Goal: Transaction & Acquisition: Purchase product/service

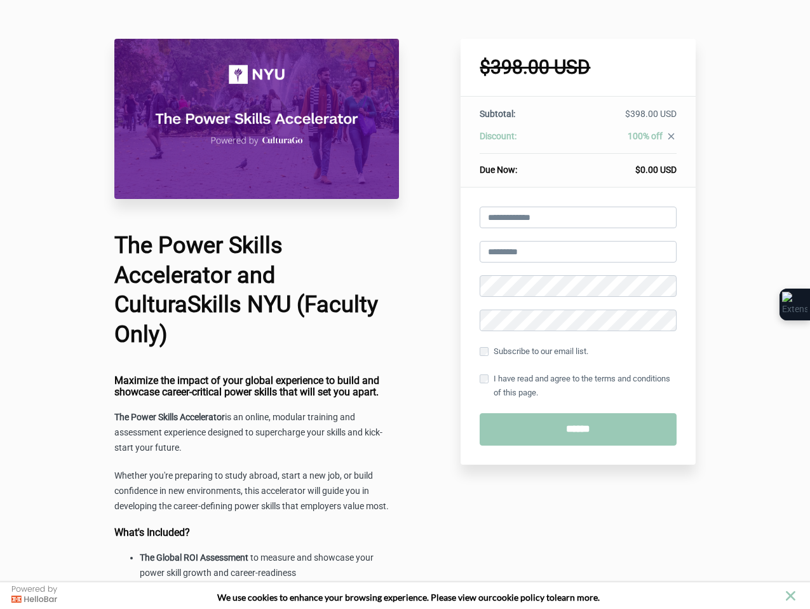
click at [760, 236] on div "$398.00 USD The Power Skills Accelerator and CulturaSkills NYU (Faculty Only): …" at bounding box center [405, 556] width 810 height 1112
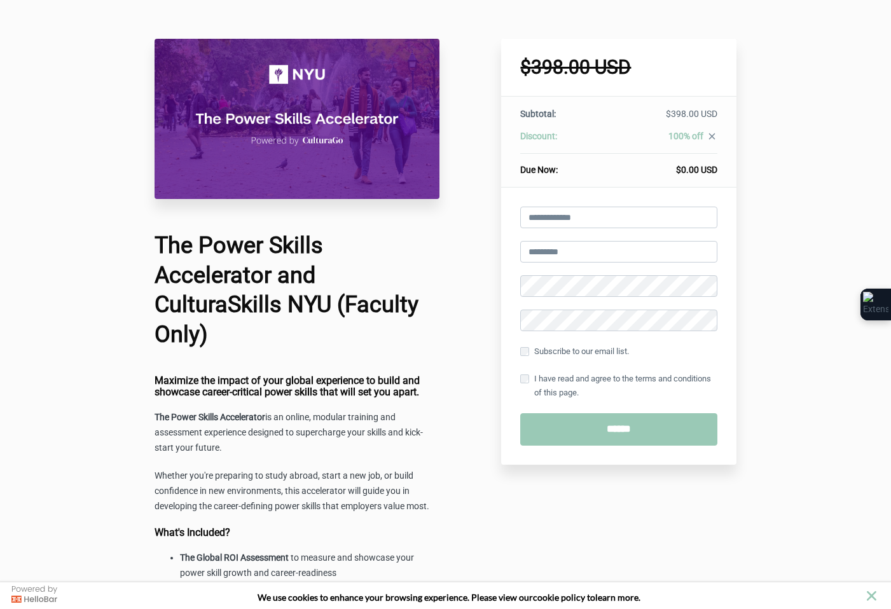
click at [365, 276] on h1 "The Power Skills Accelerator and CulturaSkills NYU (Faculty Only)" at bounding box center [296, 290] width 285 height 119
click at [447, 29] on div "$398.00 USD The Power Skills Accelerator and CulturaSkills NYU (Faculty Access …" at bounding box center [445, 556] width 891 height 1112
